Goal: Information Seeking & Learning: Learn about a topic

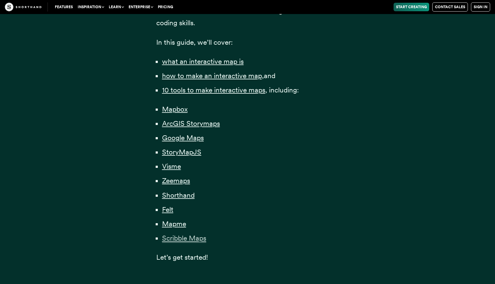
scroll to position [442, 0]
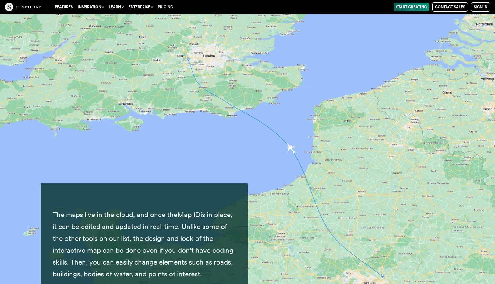
scroll to position [5962, 0]
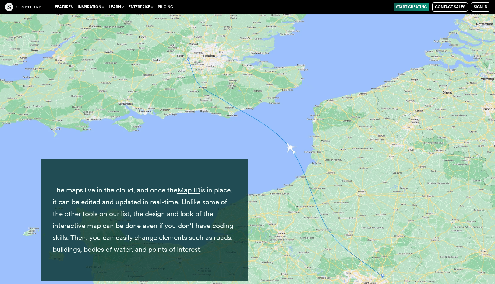
click at [409, 5] on link "Start Creating" at bounding box center [411, 7] width 36 height 9
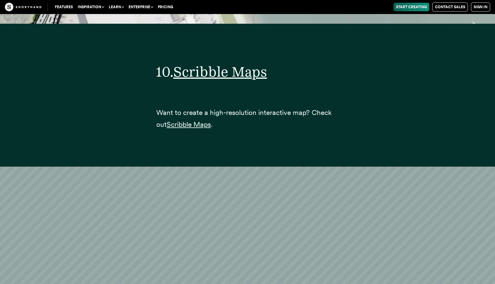
click at [195, 107] on p "Want to create a high-resolution interactive map? Check out Scribble Maps ." at bounding box center [247, 119] width 183 height 24
click at [197, 120] on span "Scribble Maps" at bounding box center [189, 124] width 44 height 9
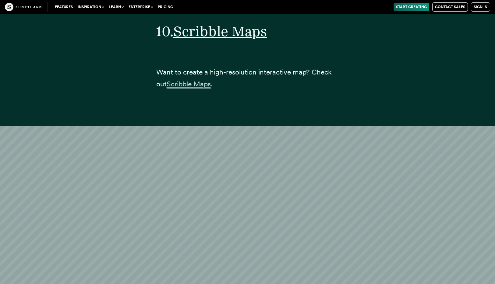
scroll to position [15439, 0]
